Goal: Navigation & Orientation: Find specific page/section

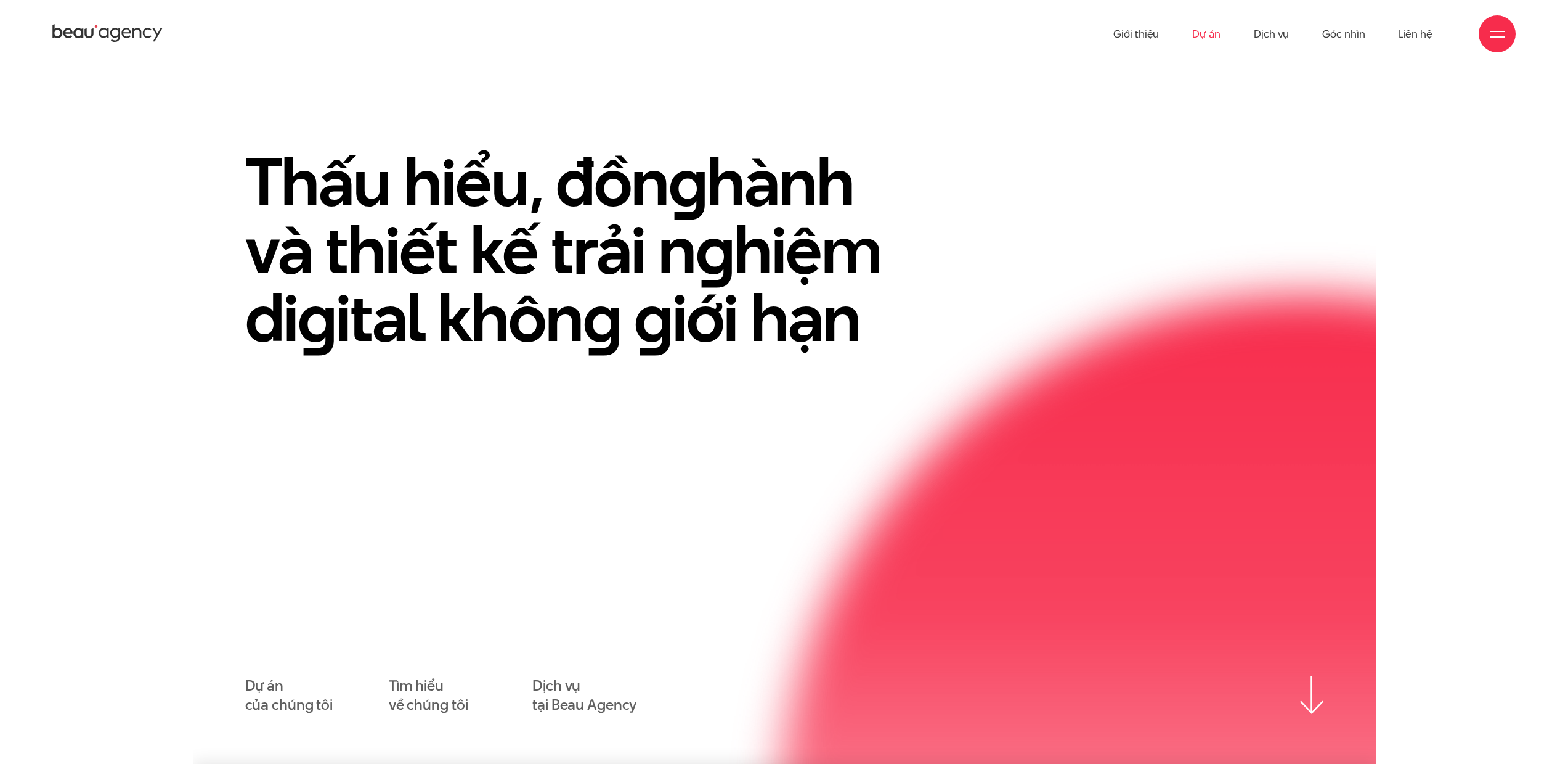
click at [1201, 44] on link "Dự án" at bounding box center [1207, 33] width 28 height 68
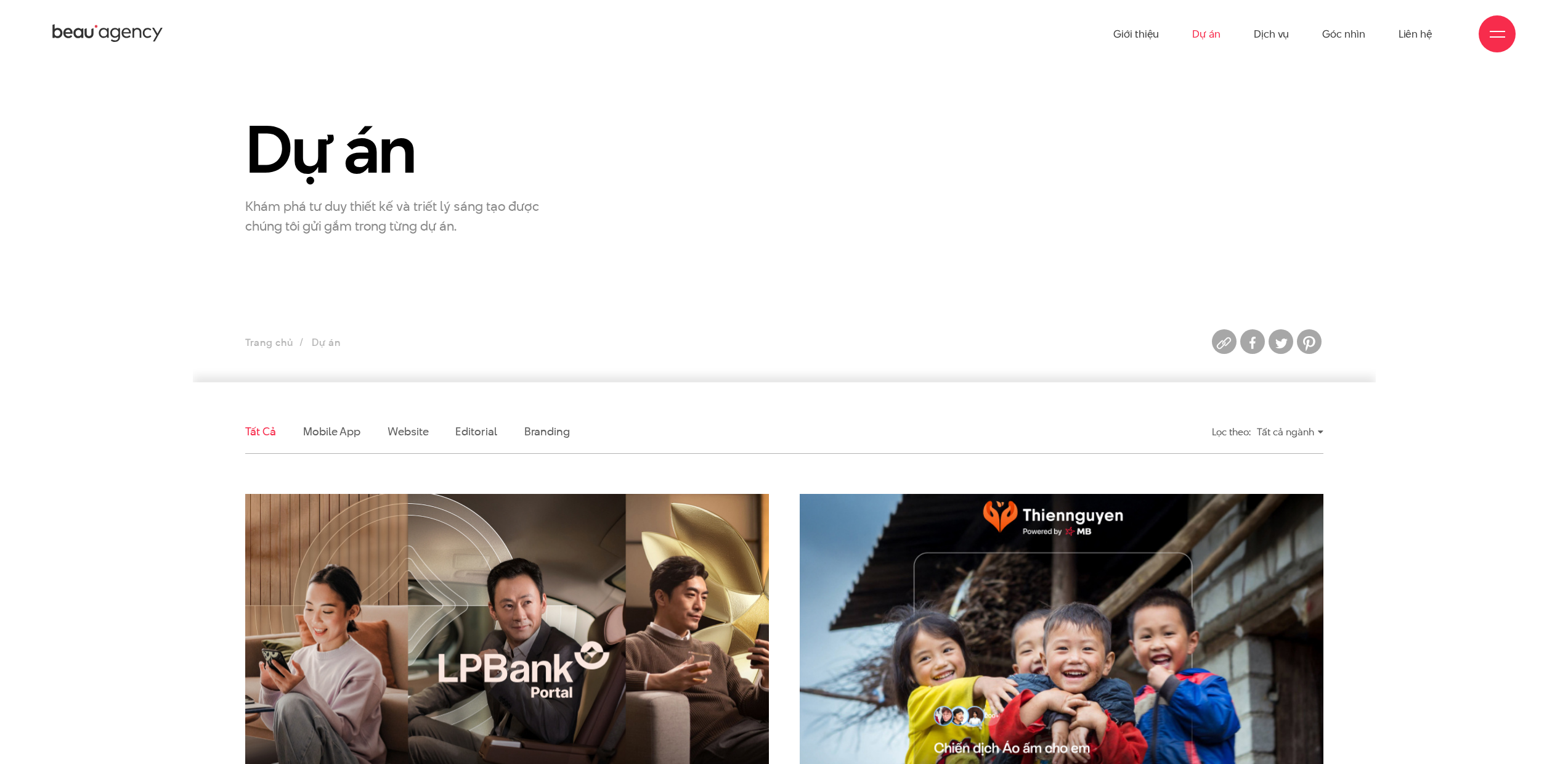
scroll to position [367, 0]
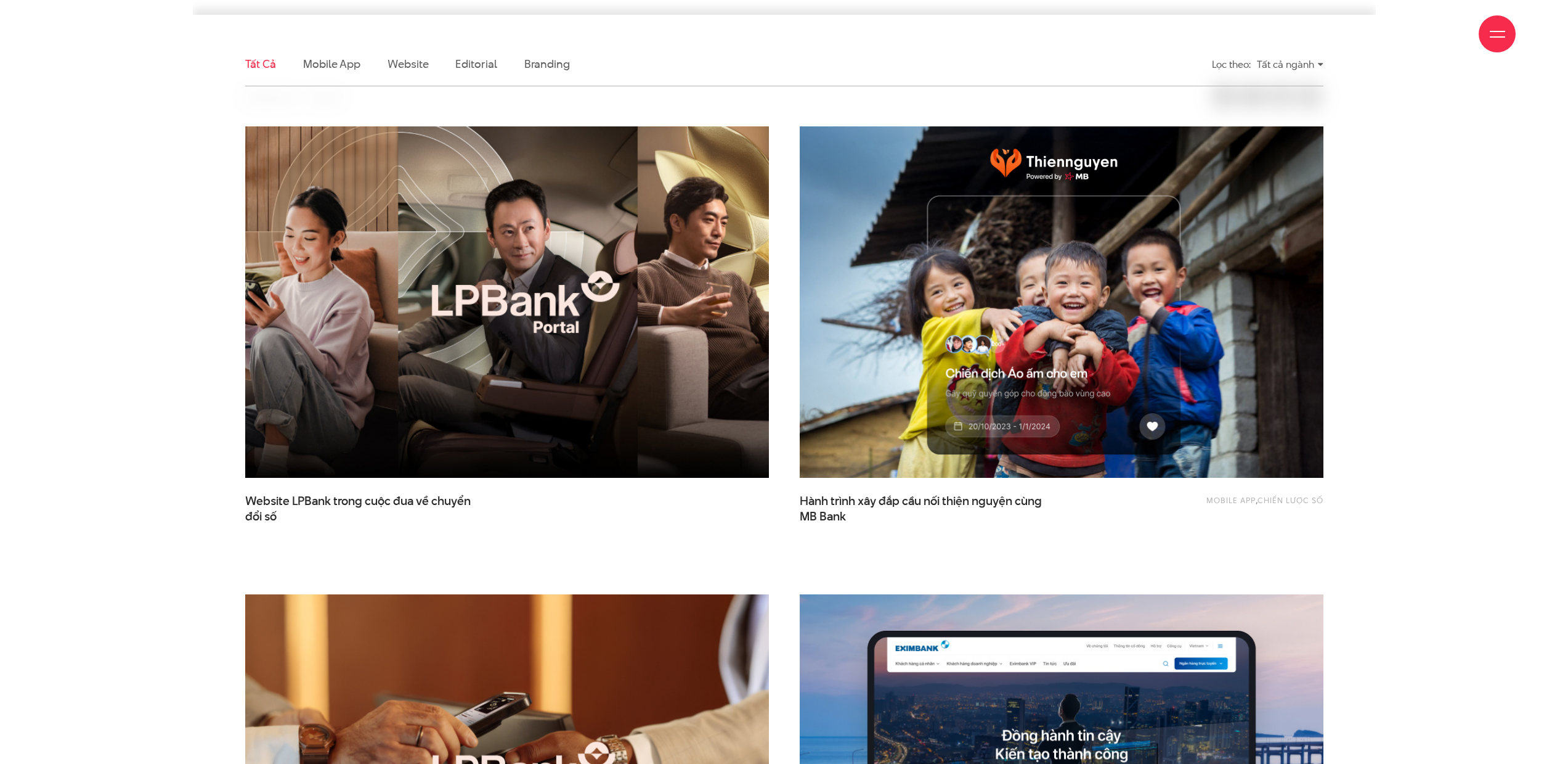
click at [553, 338] on img at bounding box center [507, 302] width 576 height 386
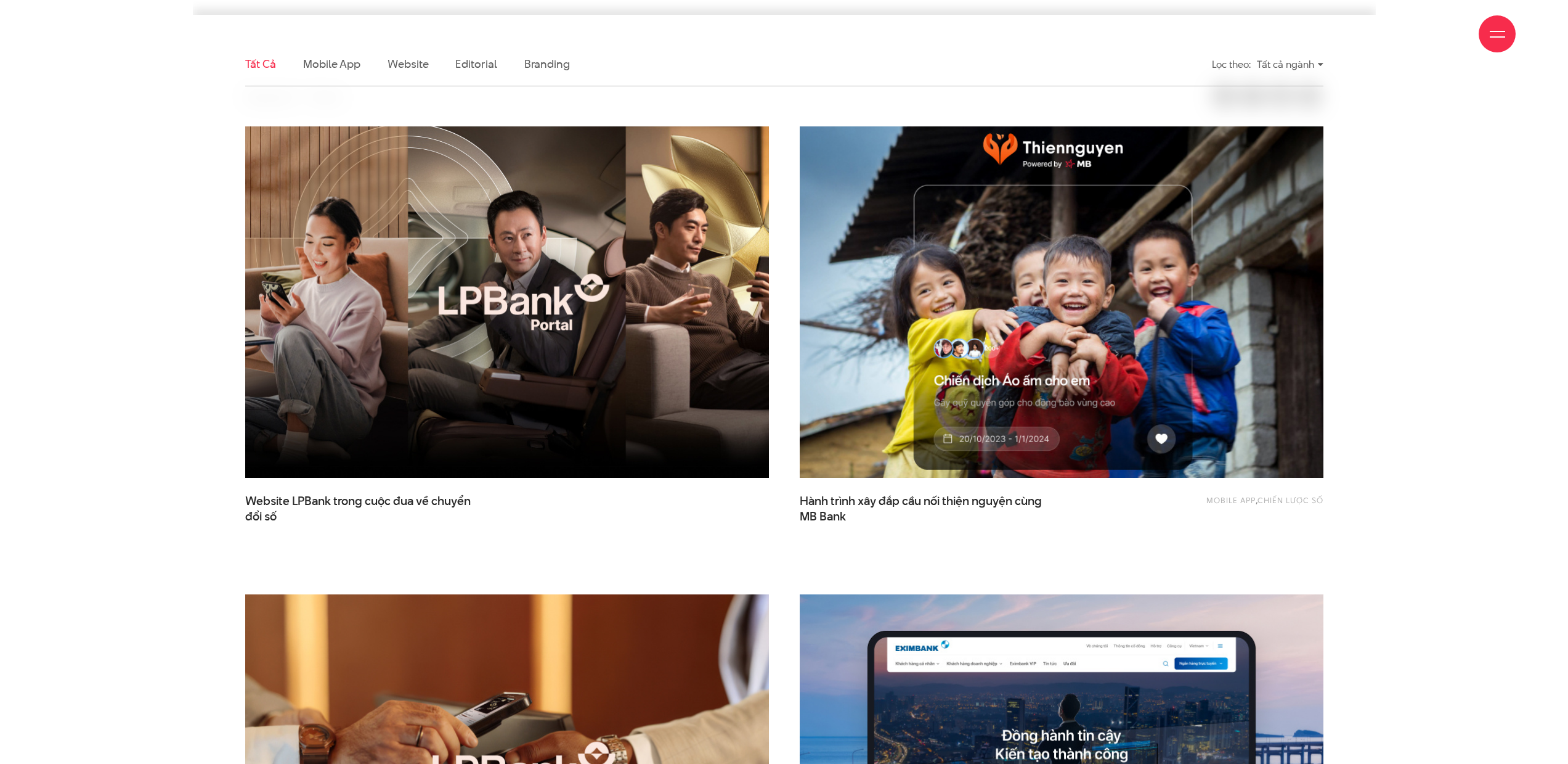
click at [955, 231] on img at bounding box center [1061, 302] width 576 height 386
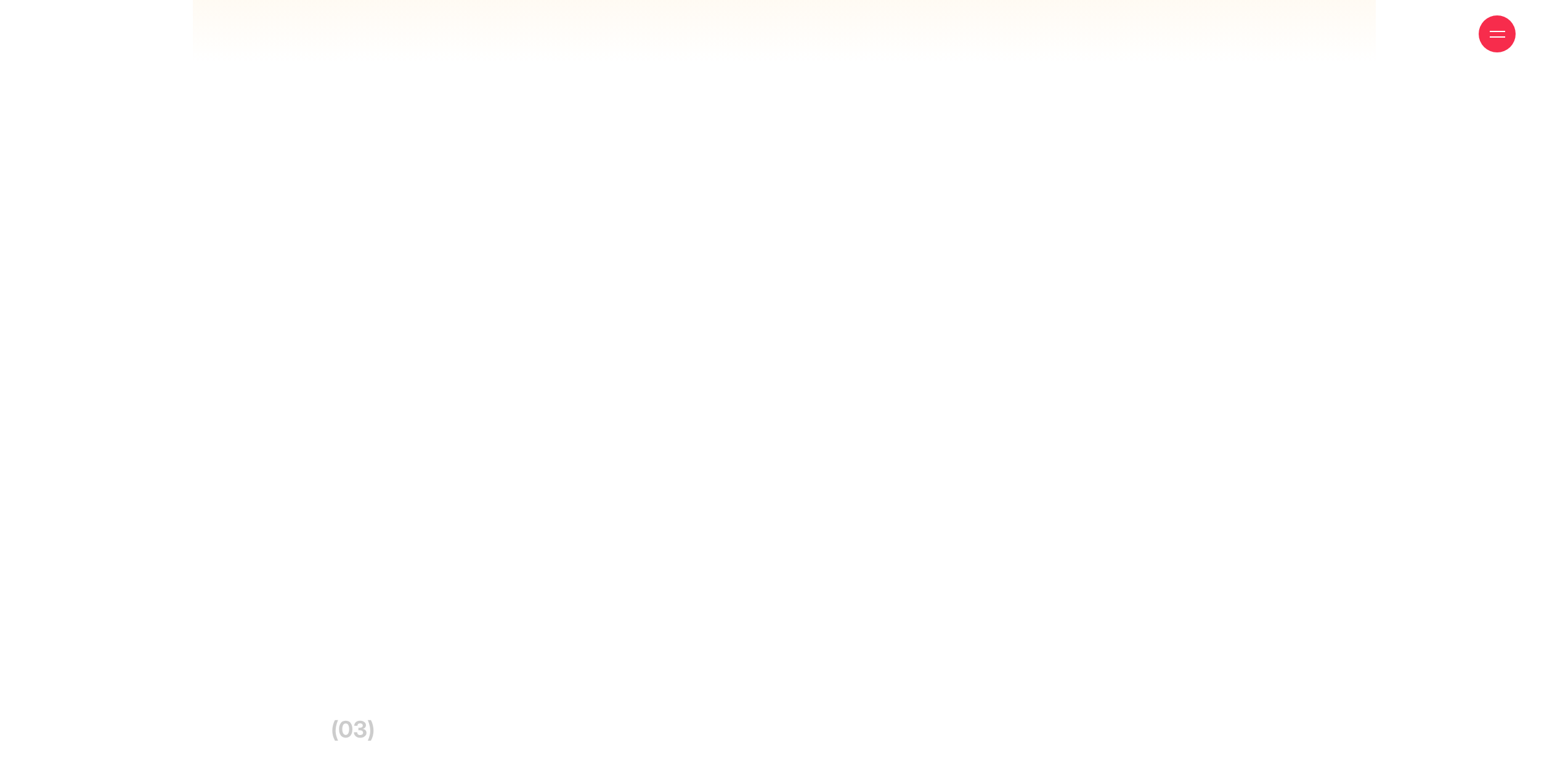
scroll to position [11495, 0]
